Goal: Book appointment/travel/reservation

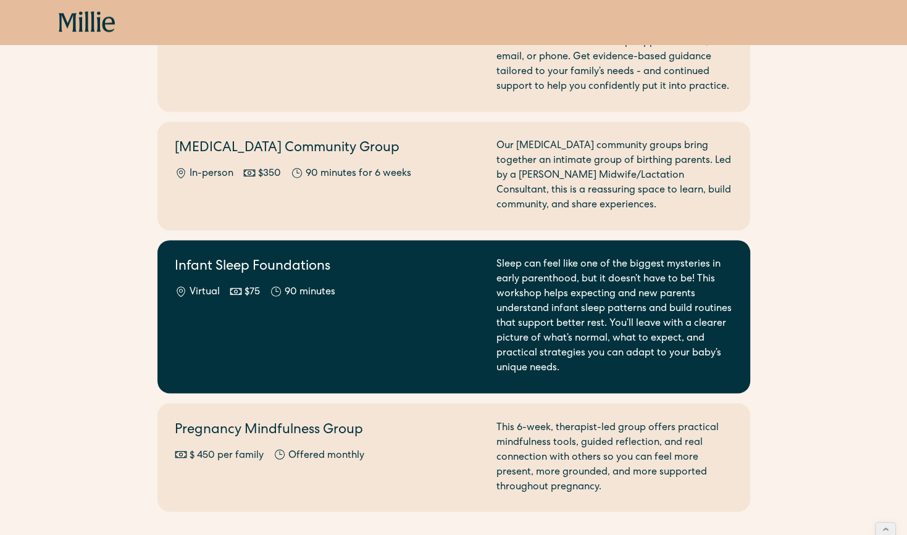
scroll to position [1458, 0]
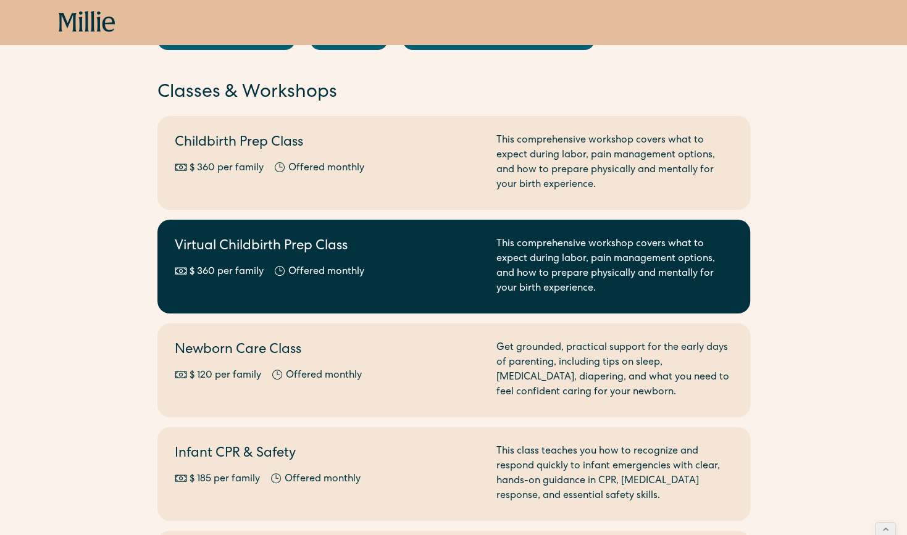
scroll to position [99, 0]
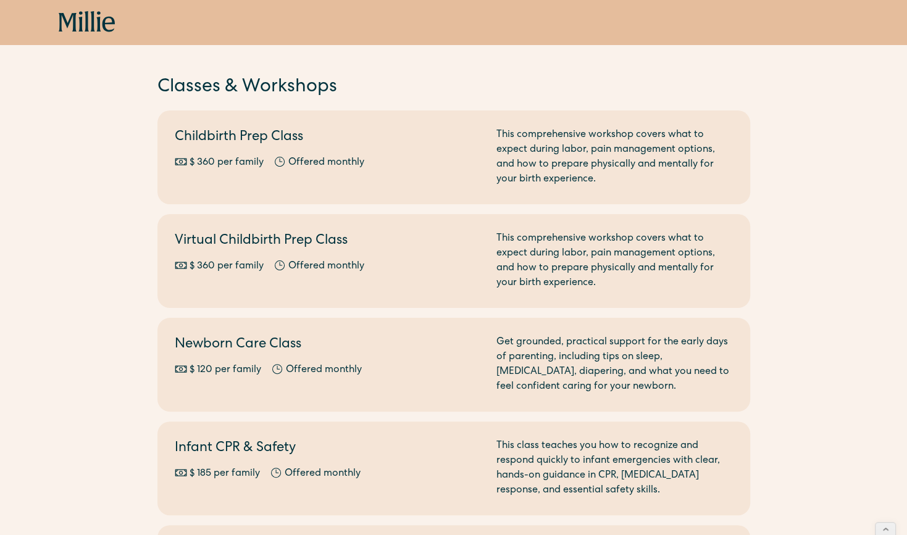
click at [21, 21] on div "Book now" at bounding box center [453, 22] width 907 height 44
click at [88, 20] on icon at bounding box center [87, 22] width 57 height 22
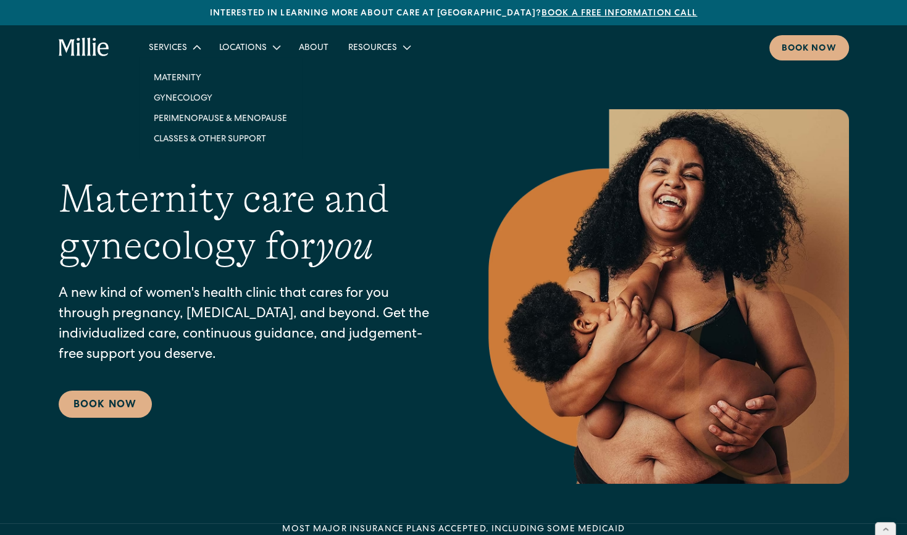
click at [183, 80] on link "Maternity" at bounding box center [220, 77] width 153 height 20
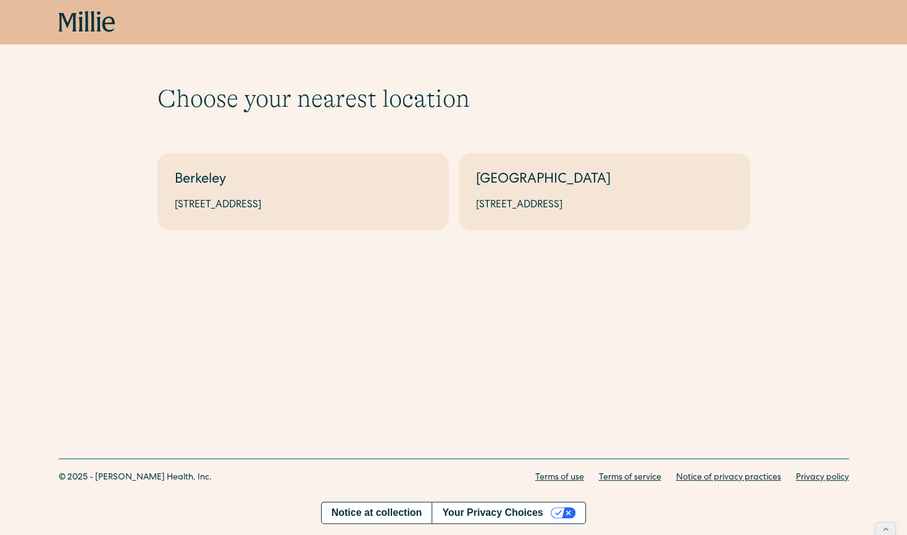
click at [357, 200] on div "[STREET_ADDRESS]" at bounding box center [303, 205] width 257 height 15
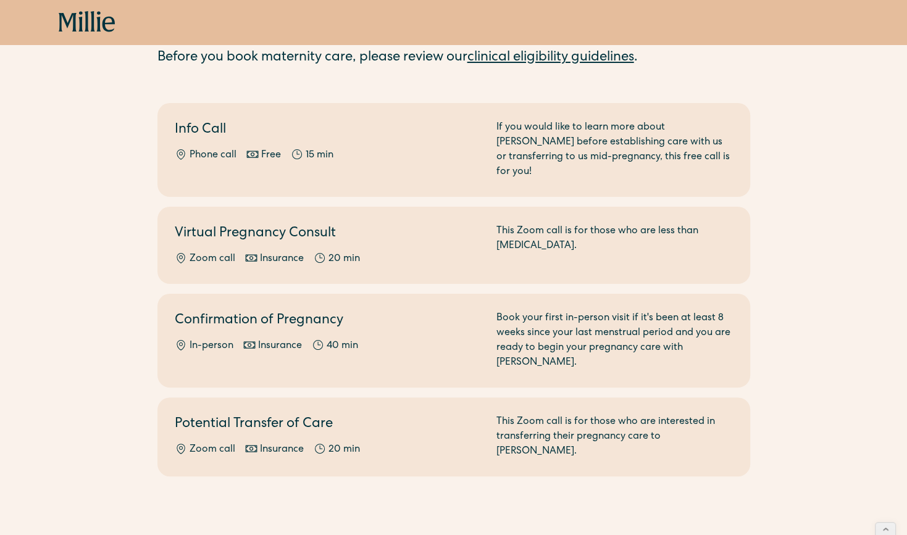
scroll to position [78, 0]
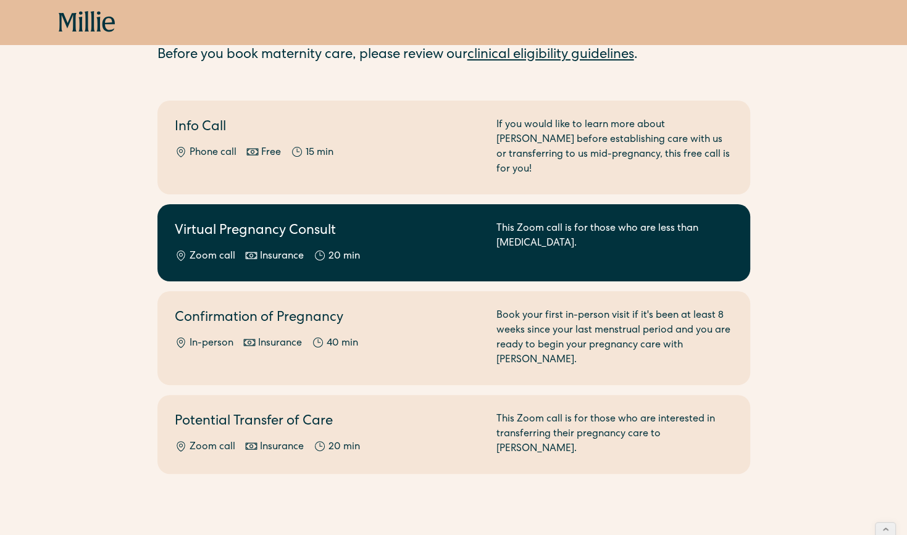
click at [384, 222] on h2 "Virtual Pregnancy Consult" at bounding box center [328, 232] width 307 height 20
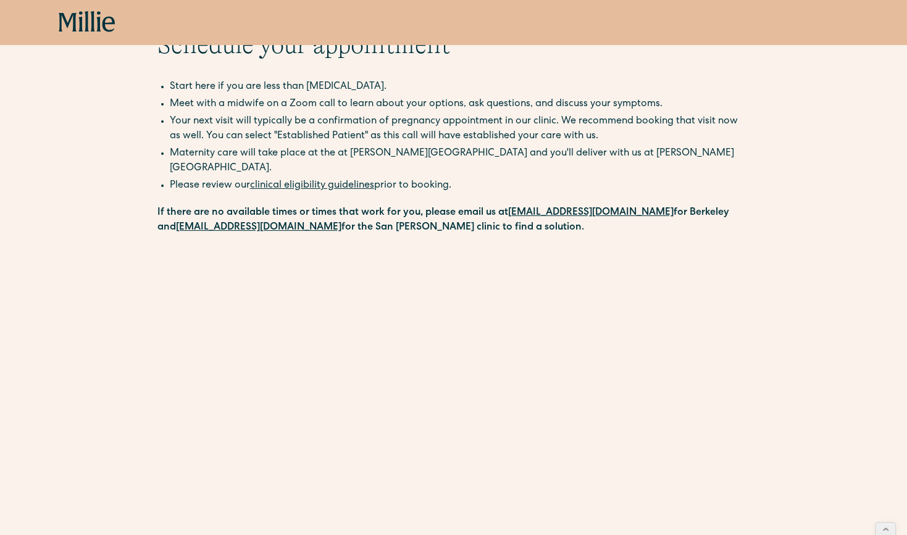
scroll to position [10, 0]
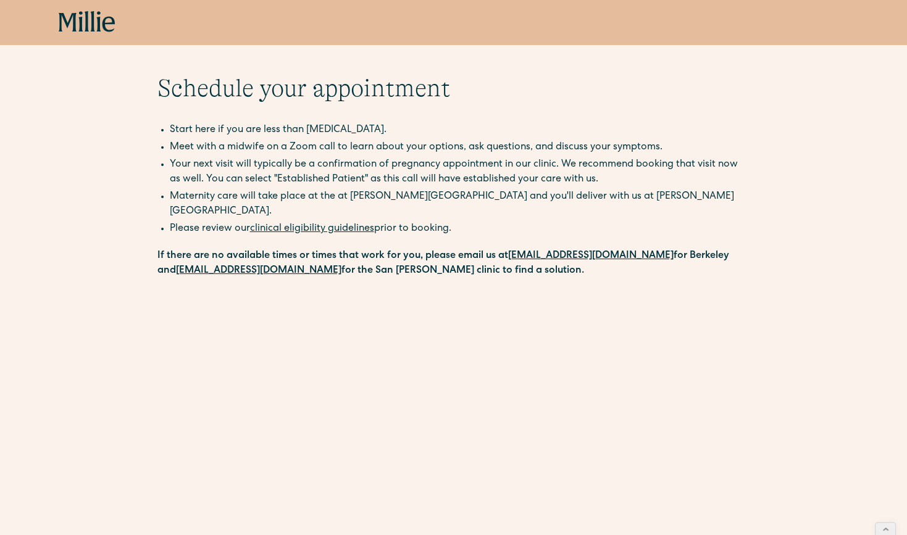
click at [96, 22] on icon at bounding box center [87, 22] width 57 height 22
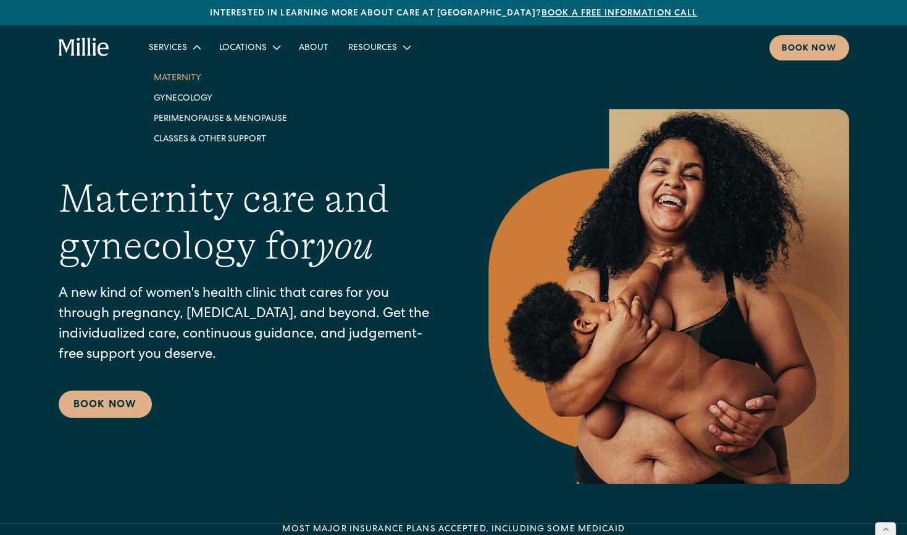
click at [175, 80] on link "Maternity" at bounding box center [220, 77] width 153 height 20
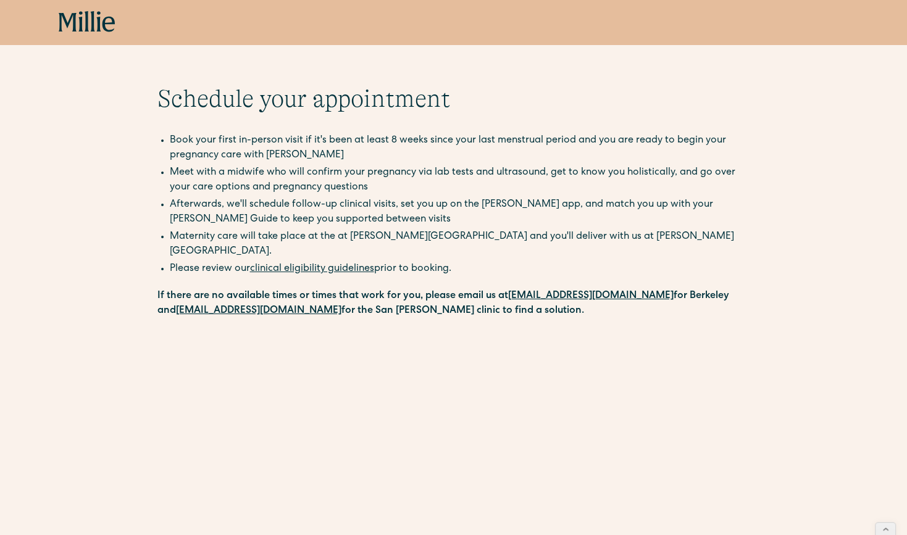
click at [88, 26] on icon at bounding box center [87, 22] width 57 height 22
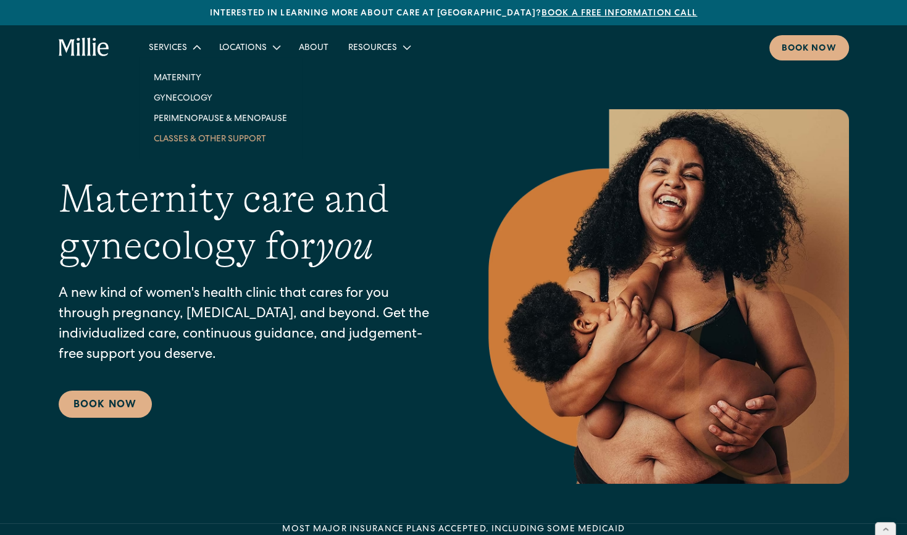
click at [192, 137] on link "Classes & Other Support" at bounding box center [220, 138] width 153 height 20
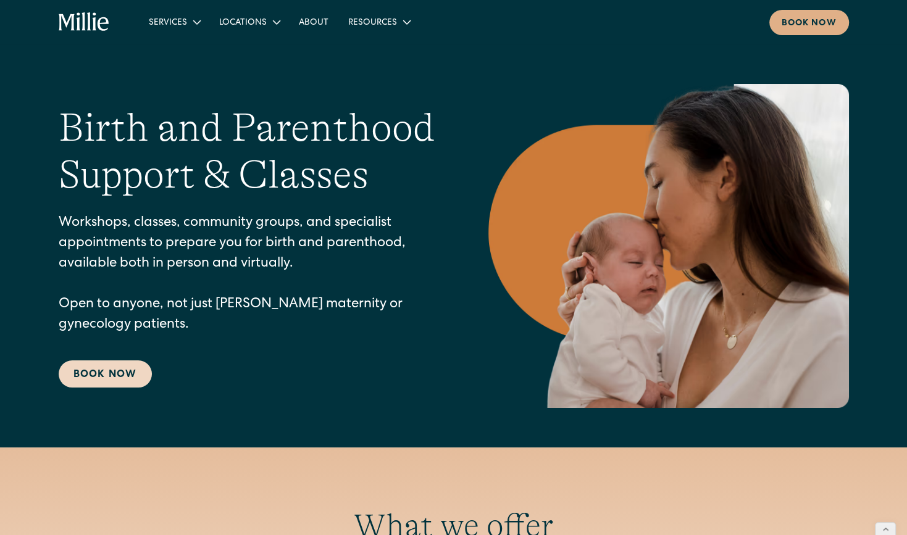
click at [124, 376] on link "Book Now" at bounding box center [105, 374] width 93 height 27
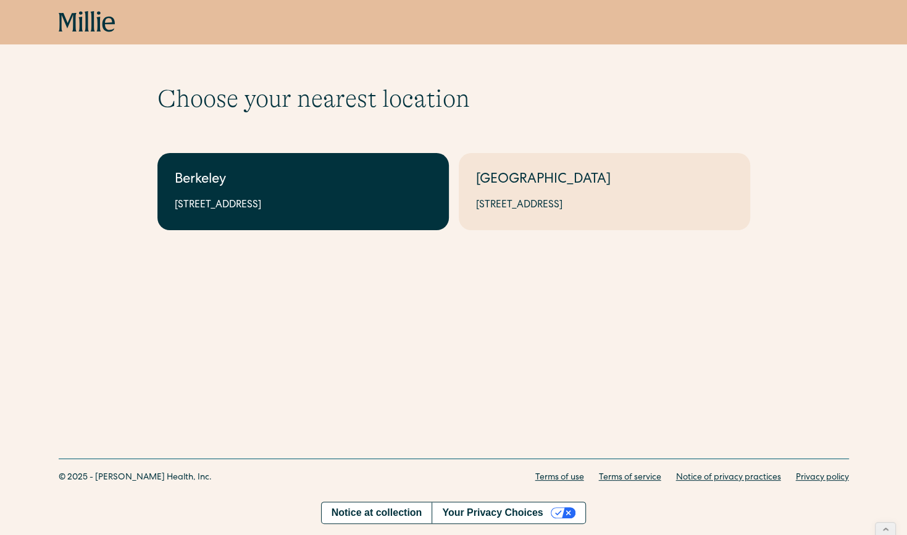
click at [383, 221] on link "Berkeley [STREET_ADDRESS]" at bounding box center [302, 191] width 291 height 77
